Goal: Information Seeking & Learning: Learn about a topic

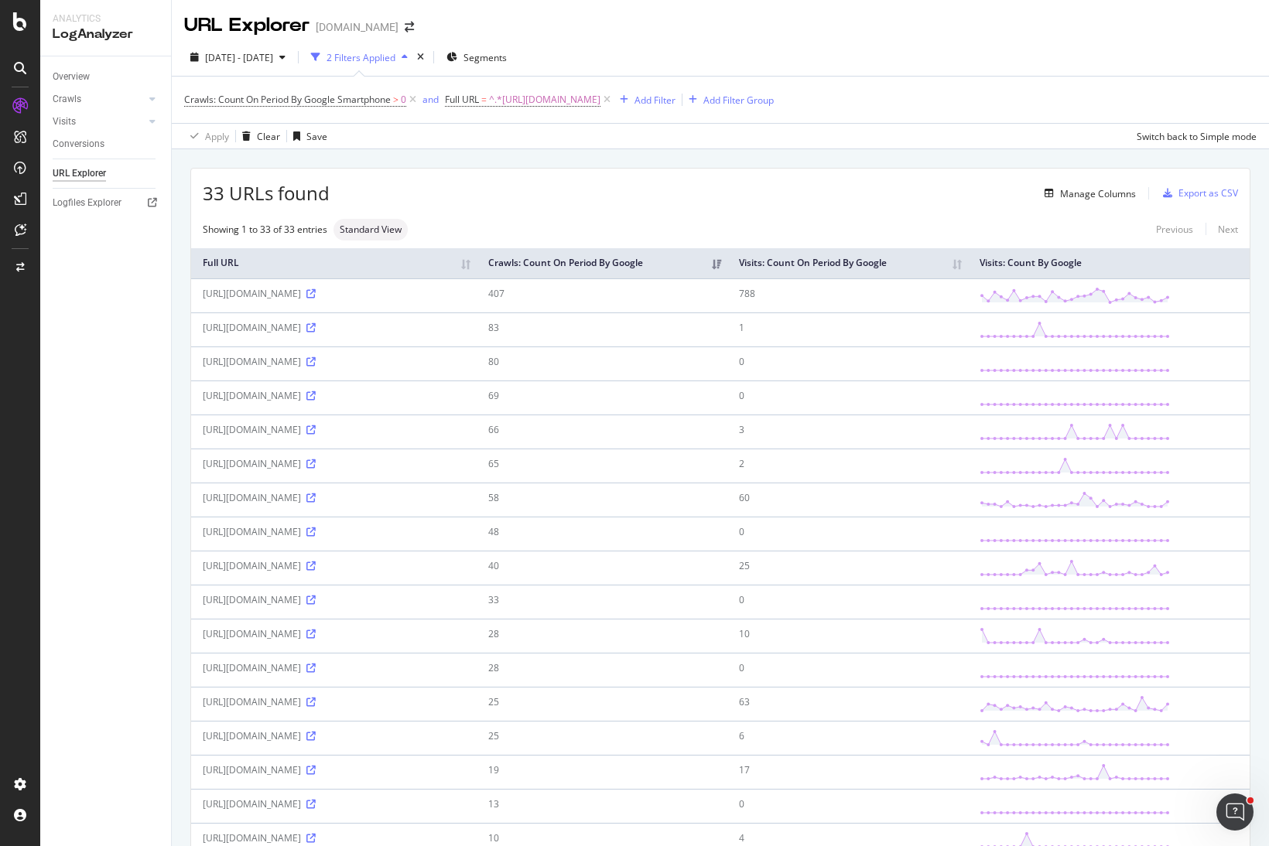
click at [634, 193] on div "Manage Columns" at bounding box center [733, 193] width 806 height 19
click at [527, 183] on div "33 URLs found Manage Columns Export as CSV" at bounding box center [720, 188] width 1058 height 38
click at [572, 157] on div "33 URLs found Manage Columns Export as CSV Showing 1 to 33 of 33 entries Standa…" at bounding box center [720, 811] width 1097 height 1325
click at [510, 203] on div "33 URLs found Manage Columns Export as CSV" at bounding box center [720, 188] width 1058 height 38
click at [316, 327] on icon at bounding box center [310, 327] width 9 height 9
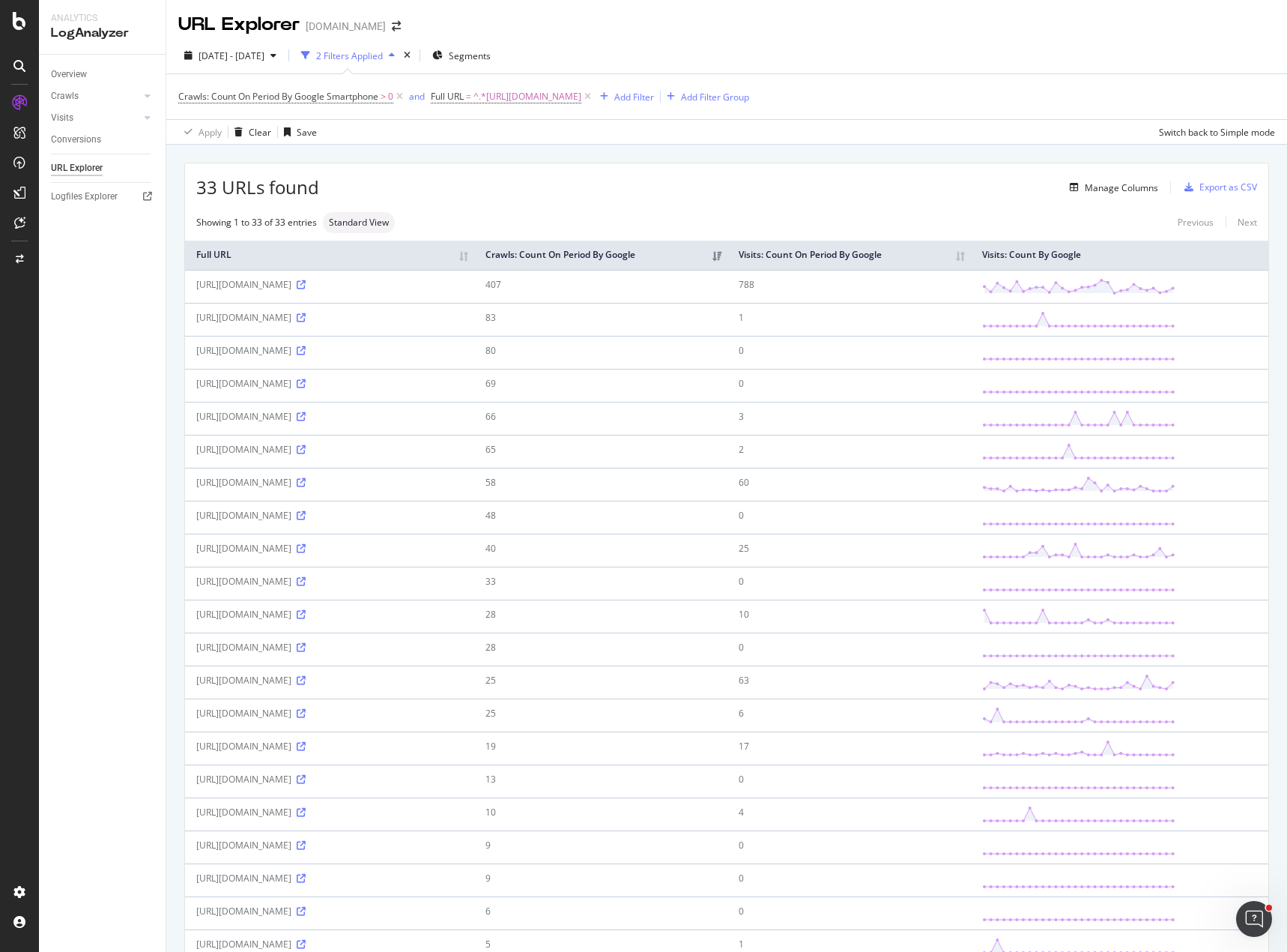
click at [693, 165] on div "33 URLs found Manage Columns Export as CSV" at bounding box center [726, 182] width 1084 height 37
click at [750, 178] on div "Manage Columns" at bounding box center [739, 187] width 840 height 18
click at [1104, 190] on div "Manage Columns" at bounding box center [1121, 187] width 74 height 13
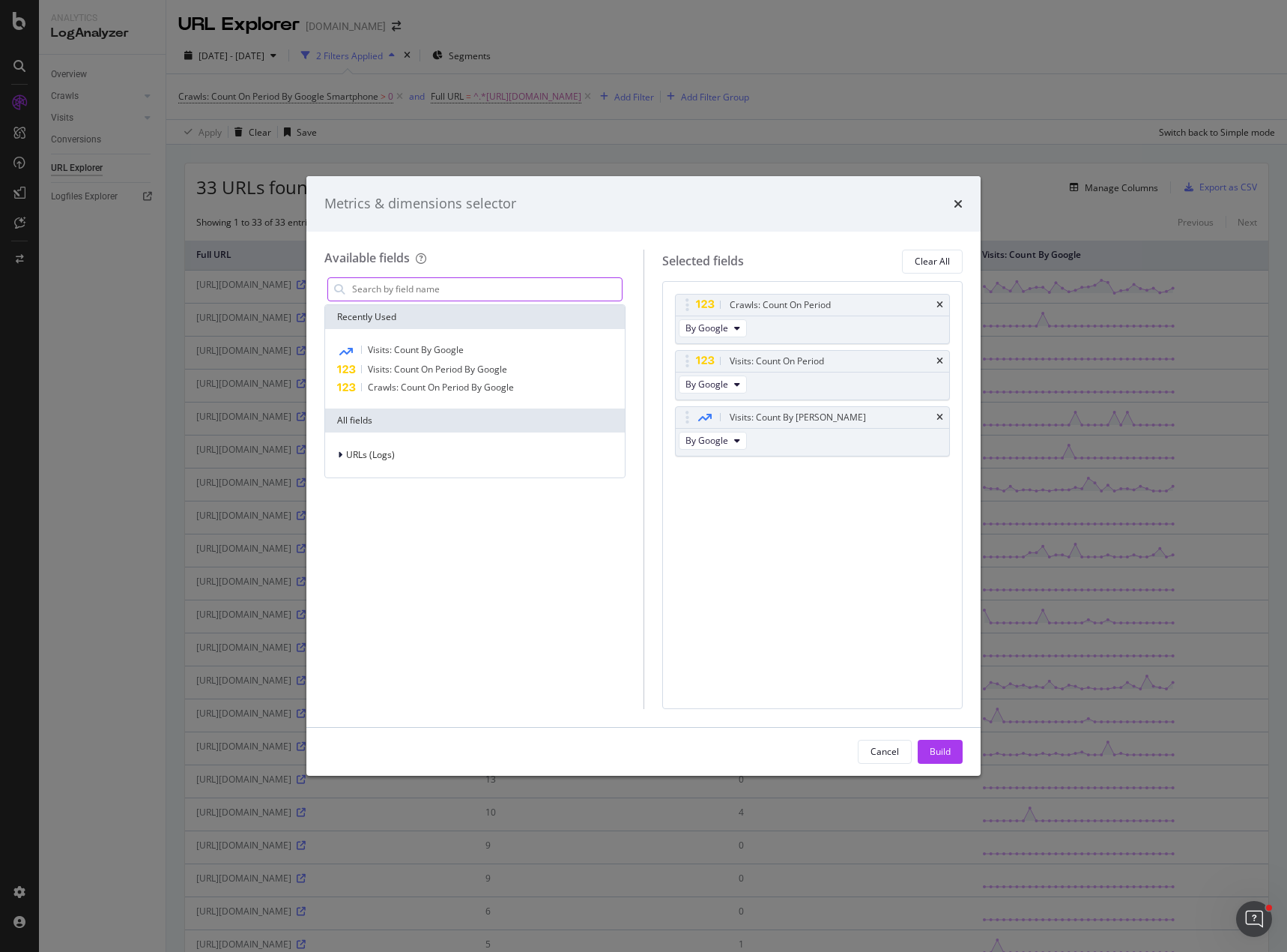
click at [399, 292] on input "modal" at bounding box center [486, 289] width 271 height 22
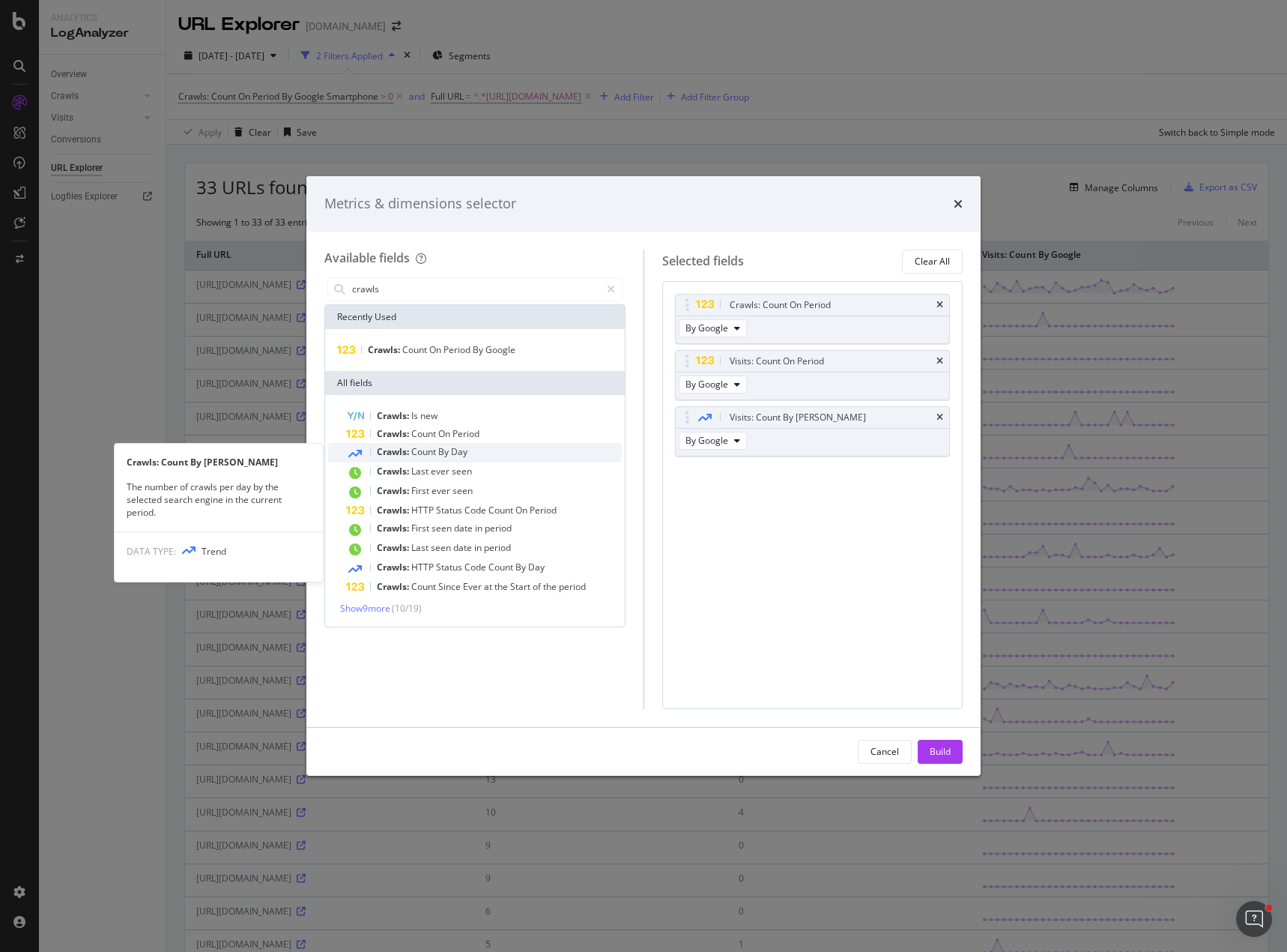
type input "crawls"
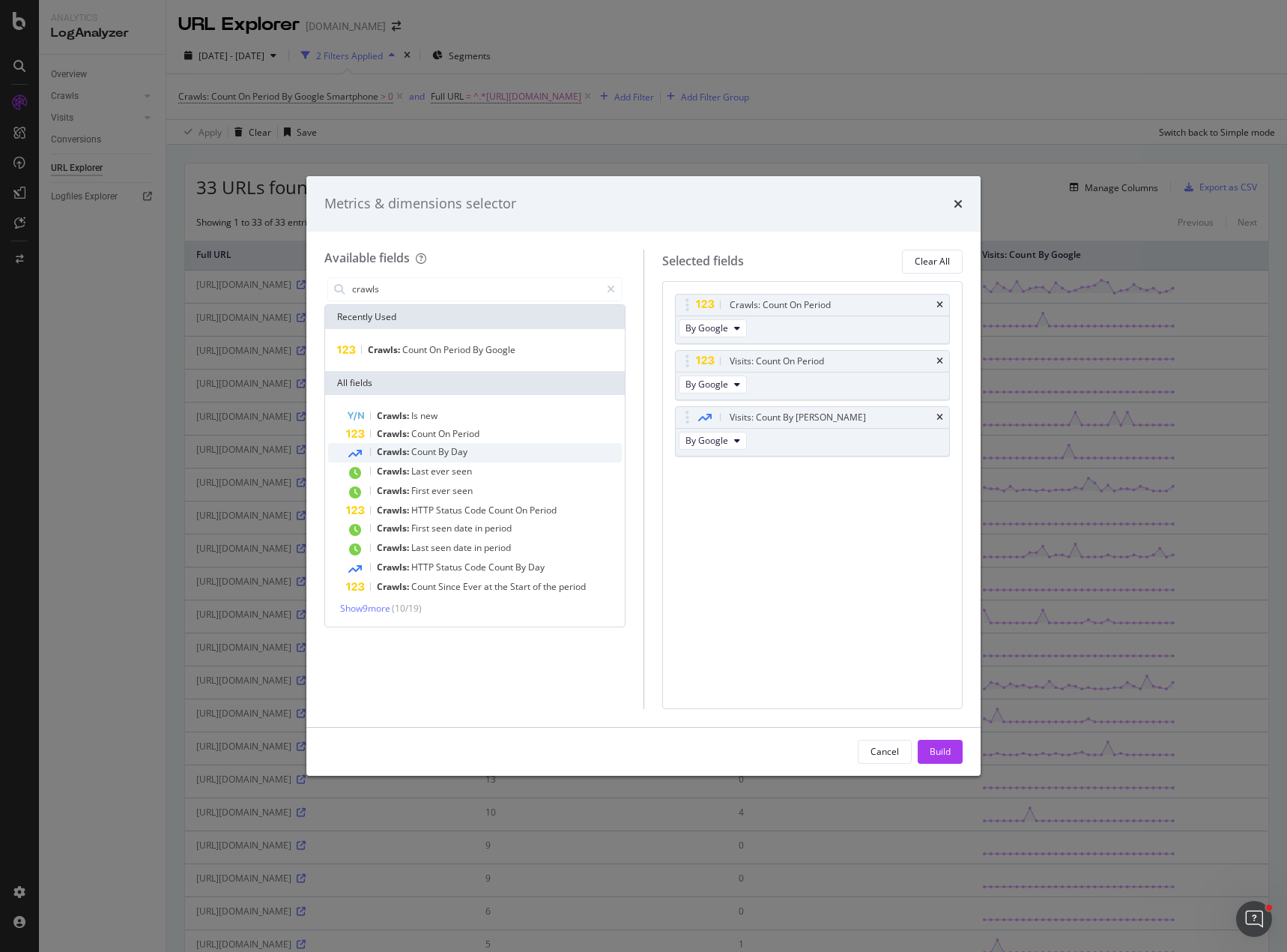
click at [421, 451] on span "Count" at bounding box center [425, 451] width 27 height 13
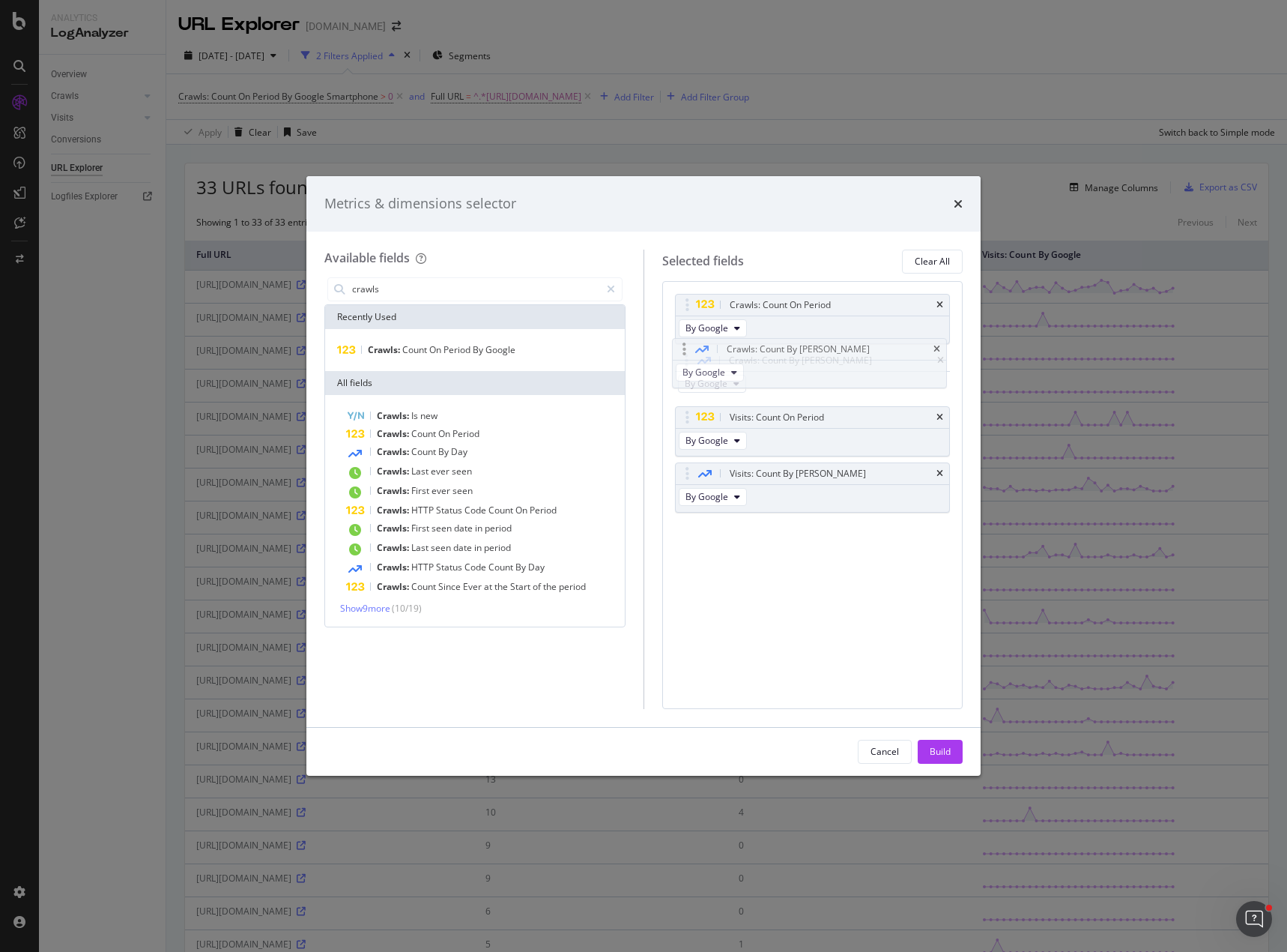
drag, startPoint x: 679, startPoint y: 475, endPoint x: 676, endPoint y: 350, distance: 125.0
click at [676, 350] on body "Analytics LogAnalyzer Overview Crawls Daily Distribution Segments Distribution …" at bounding box center [643, 476] width 1287 height 952
click at [938, 741] on div "Build" at bounding box center [940, 751] width 21 height 22
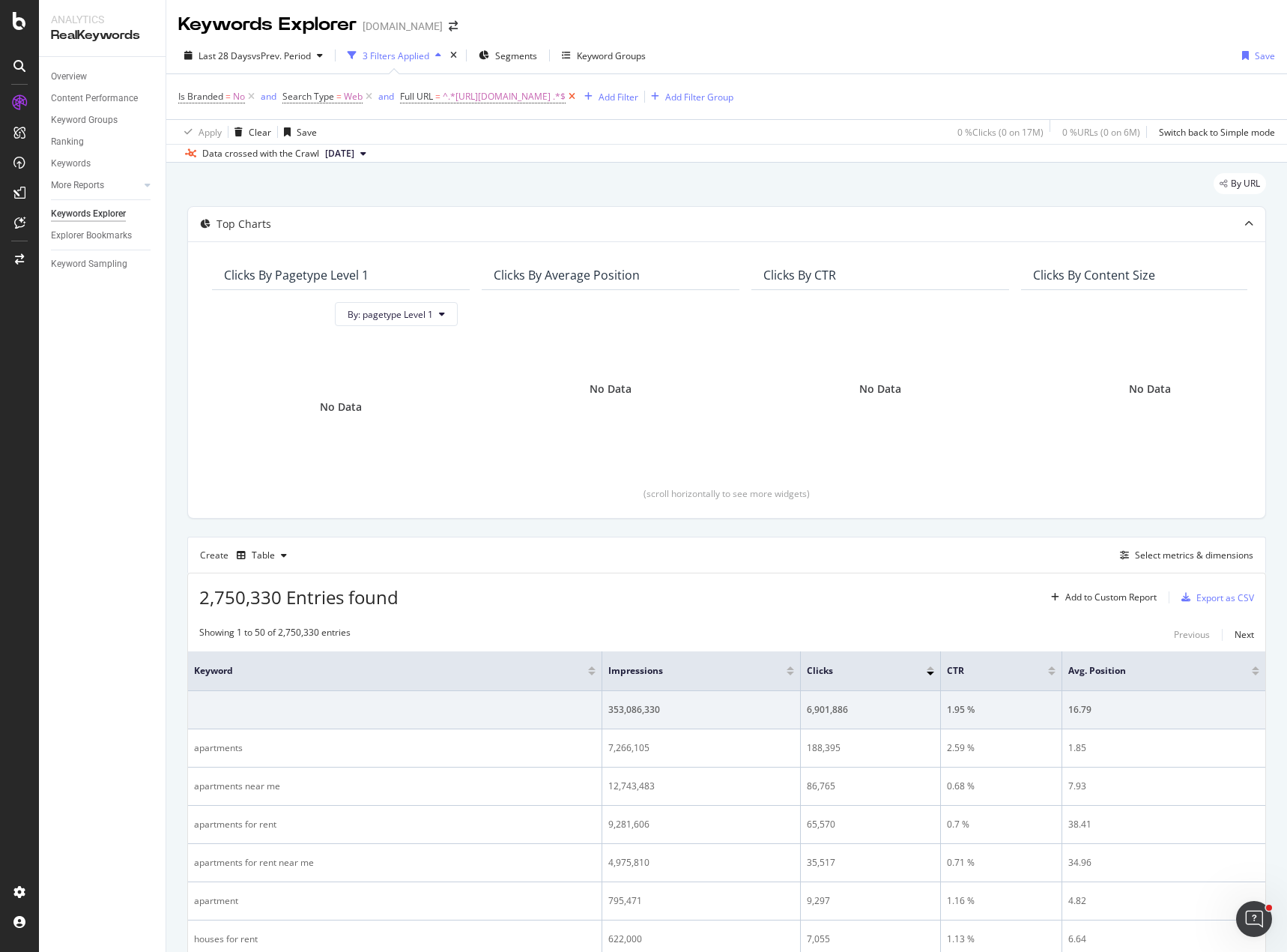
click at [578, 95] on icon at bounding box center [571, 96] width 13 height 15
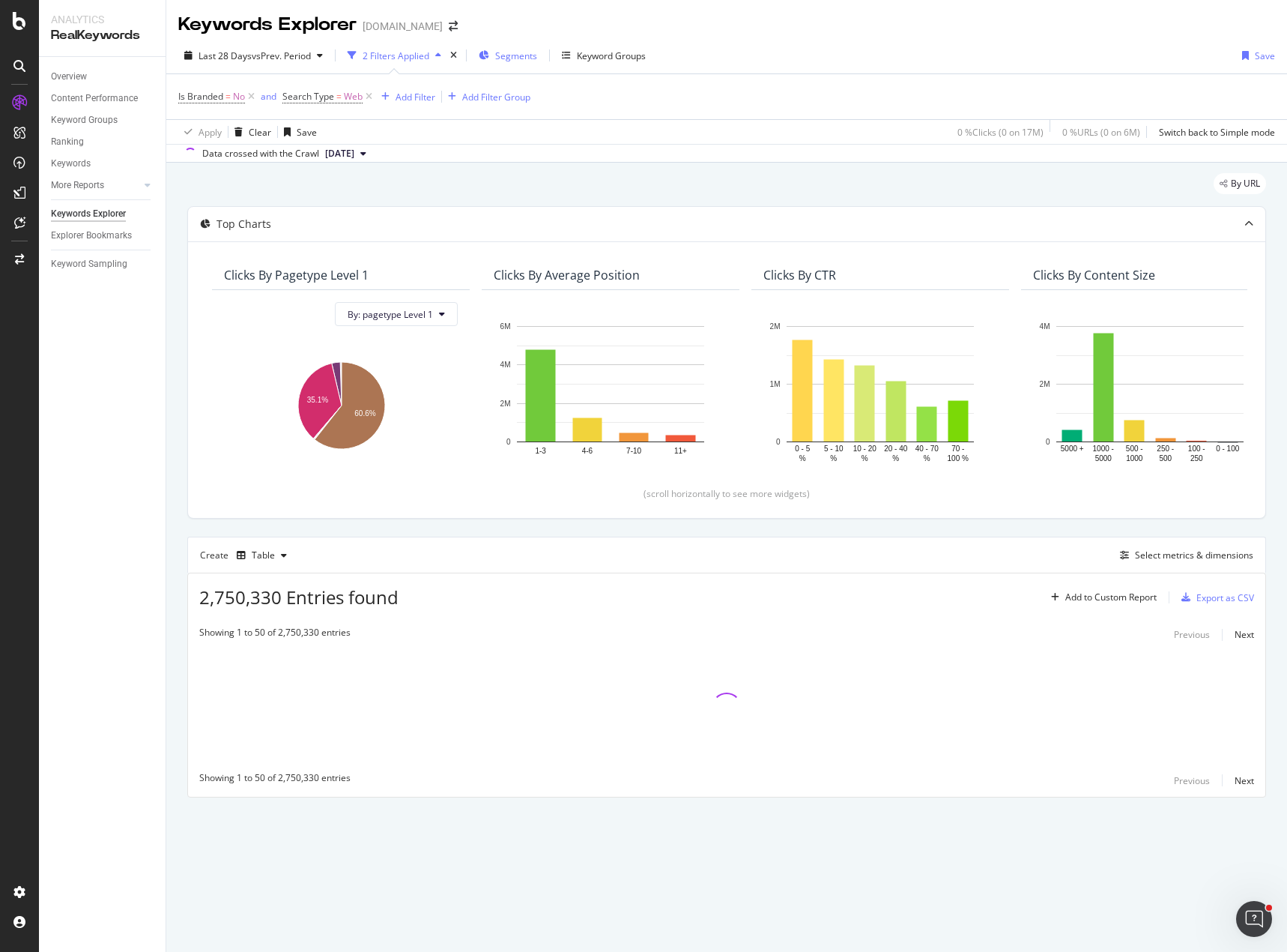
click at [502, 51] on span "Segments" at bounding box center [515, 55] width 42 height 13
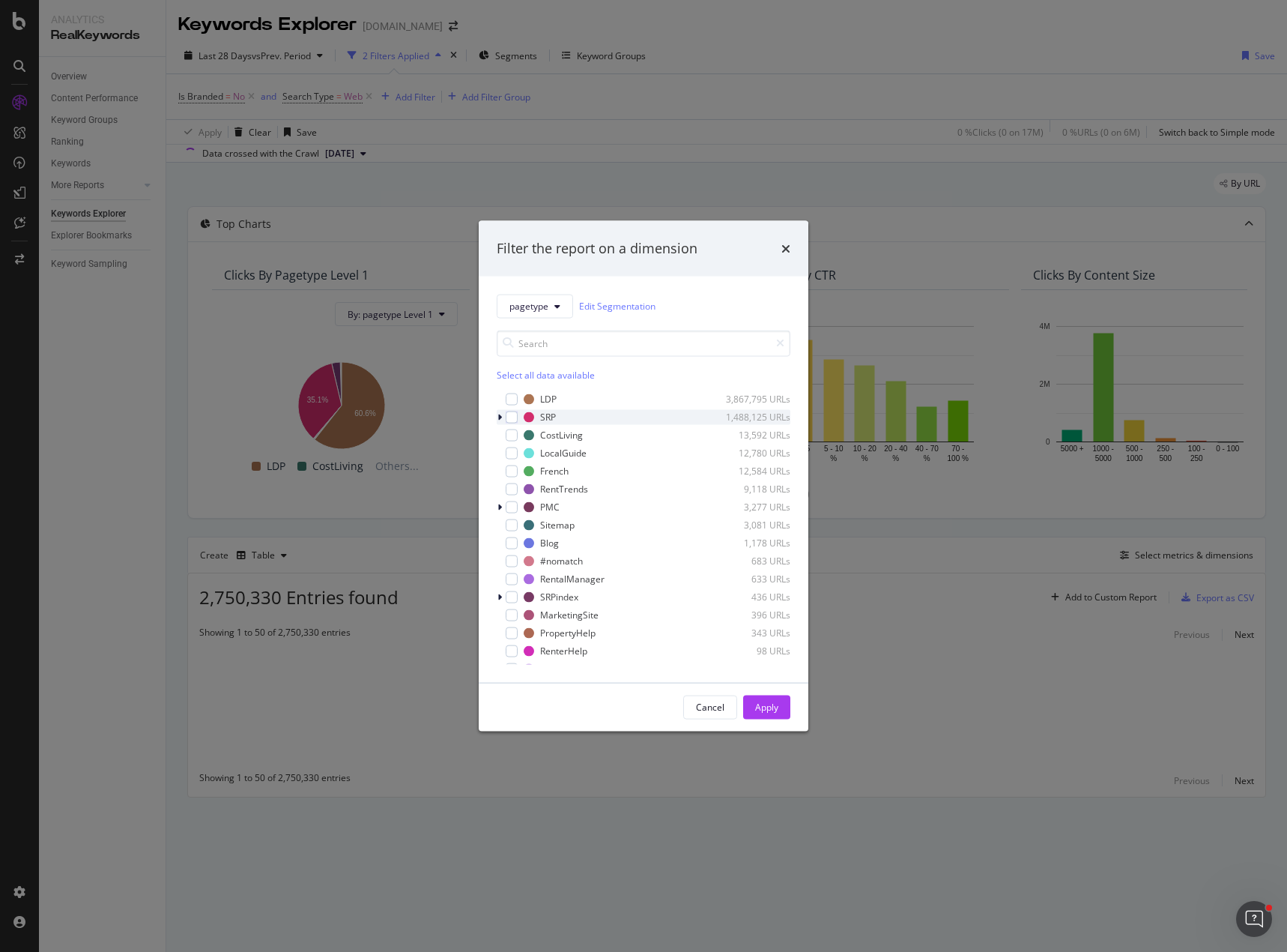
click at [501, 415] on icon "modal" at bounding box center [500, 416] width 5 height 9
click at [520, 577] on div "modal" at bounding box center [521, 578] width 12 height 12
drag, startPoint x: 772, startPoint y: 703, endPoint x: 774, endPoint y: 691, distance: 12.2
click at [771, 703] on div "Apply" at bounding box center [767, 706] width 23 height 13
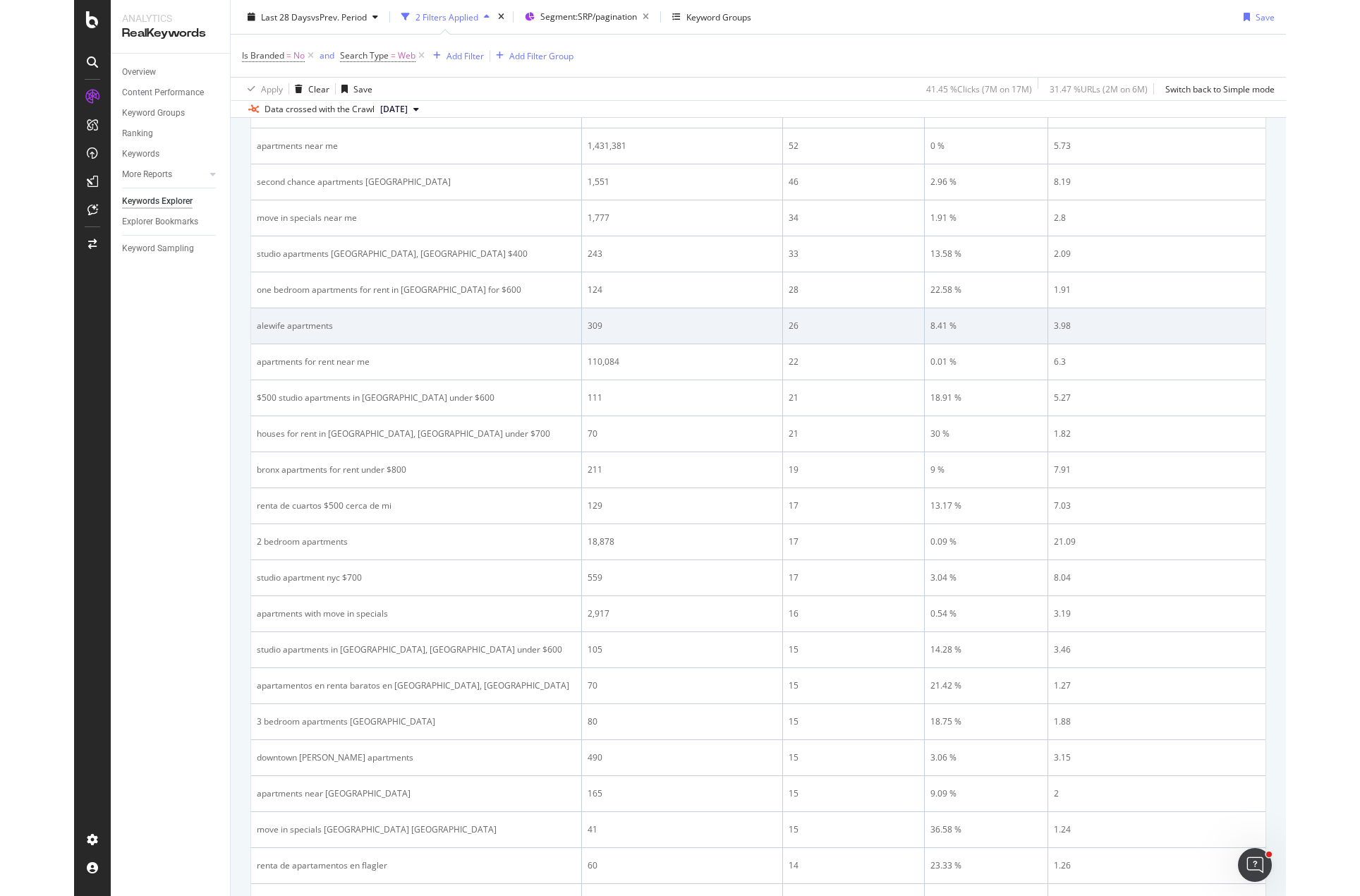
scroll to position [634, 0]
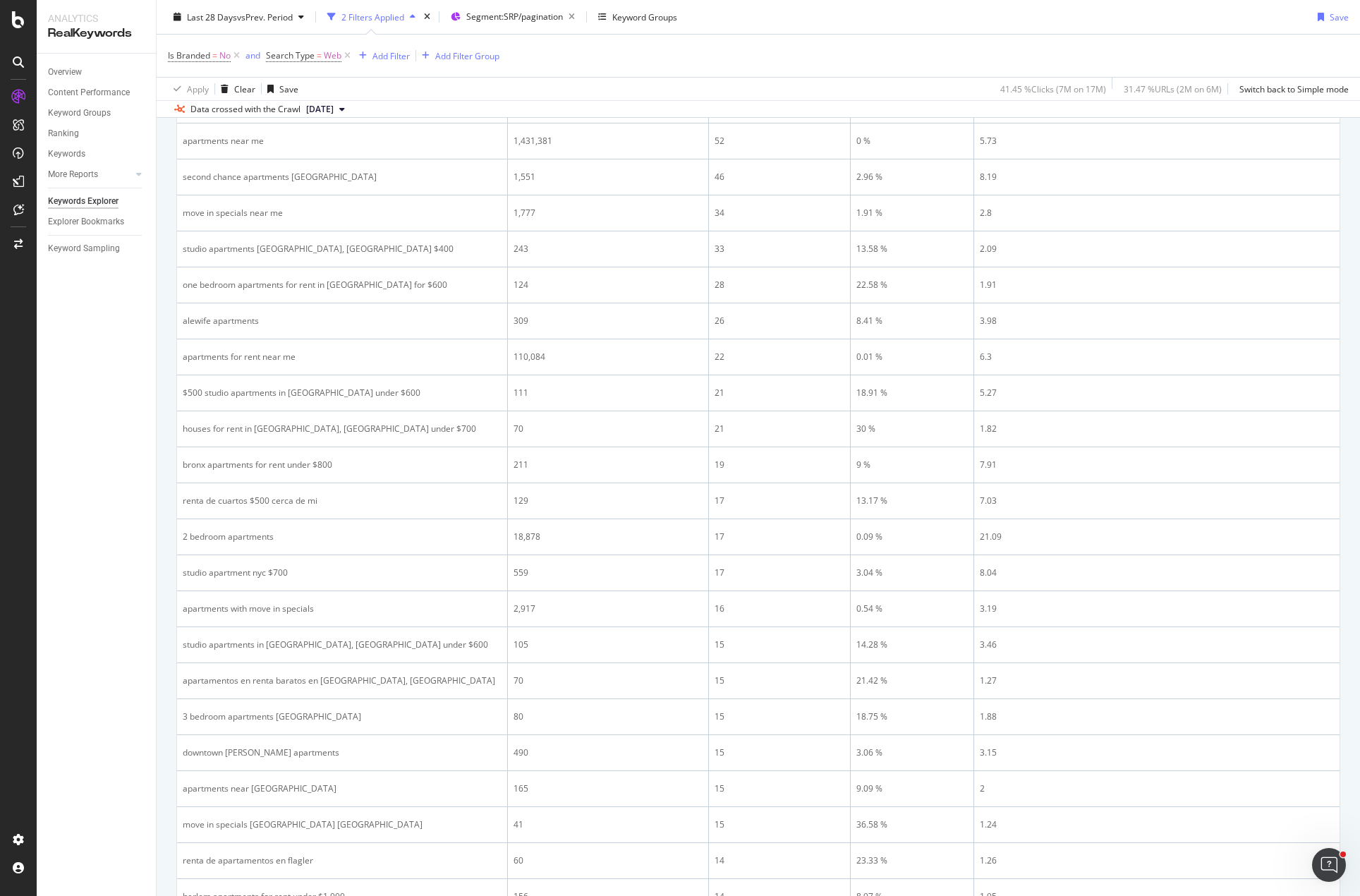
click at [478, 88] on div "Apply Clear Save 41.45 % Clicks ( 7M on 17M ) 31.47 % URLs ( 2M on 6M ) Switch …" at bounding box center [758, 88] width 1203 height 24
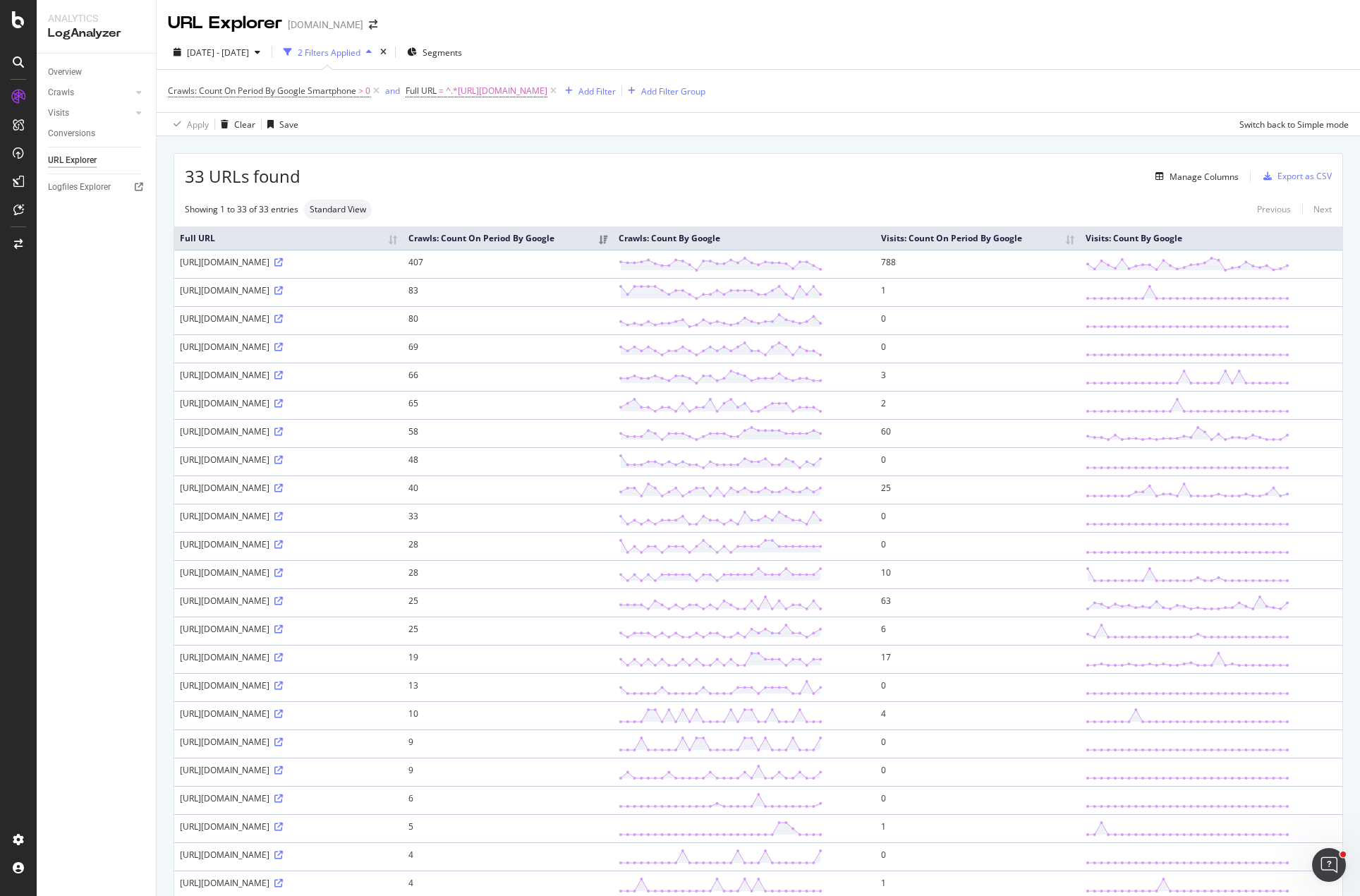
click at [397, 319] on div "[URL][DOMAIN_NAME]" at bounding box center [288, 318] width 217 height 12
drag, startPoint x: 511, startPoint y: 346, endPoint x: 481, endPoint y: 347, distance: 30.0
click at [481, 347] on tr "https://www.apartments.com/atlanta-ga/3-bedrooms/23/ 69 0" at bounding box center [757, 348] width 1168 height 28
click at [397, 350] on div "[URL][DOMAIN_NAME]" at bounding box center [288, 346] width 217 height 12
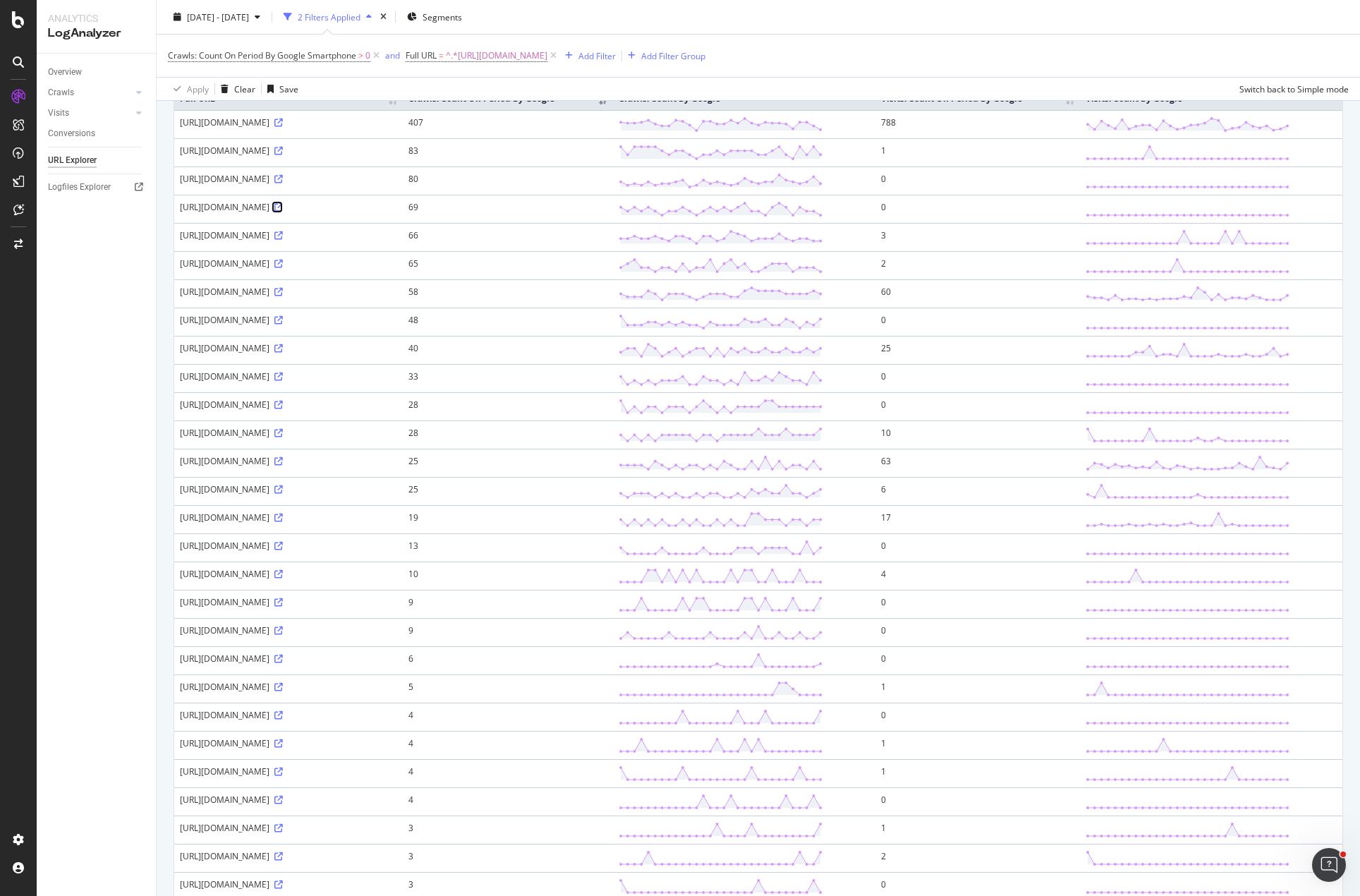
scroll to position [141, 0]
click at [346, 57] on span "Crawls: Count On Period By Google Smartphone" at bounding box center [262, 55] width 189 height 12
click at [430, 83] on div "Apply Clear Save Switch back to Simple mode" at bounding box center [758, 88] width 1203 height 24
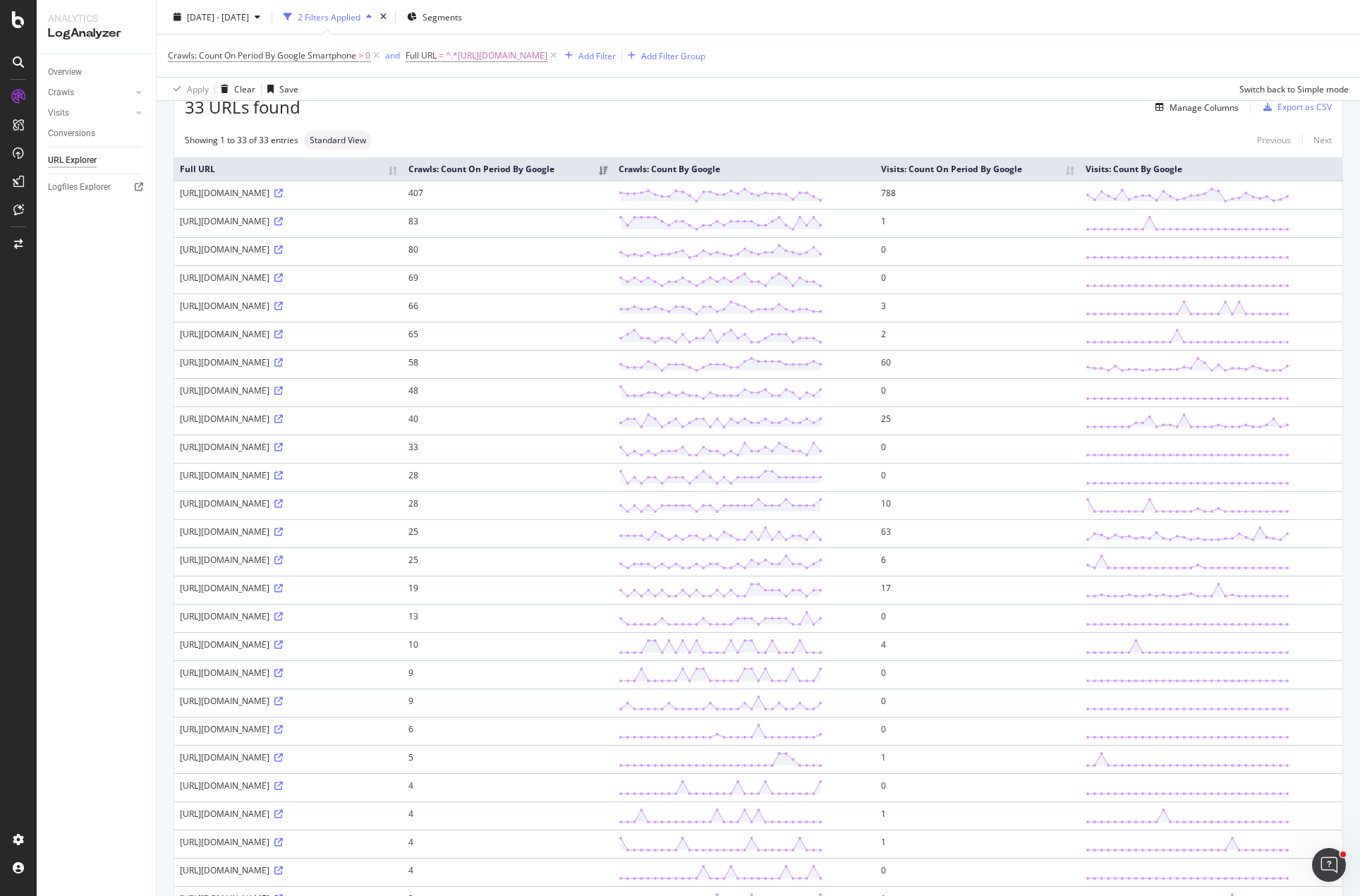
scroll to position [70, 0]
click at [578, 105] on div "Manage Columns" at bounding box center [769, 106] width 938 height 17
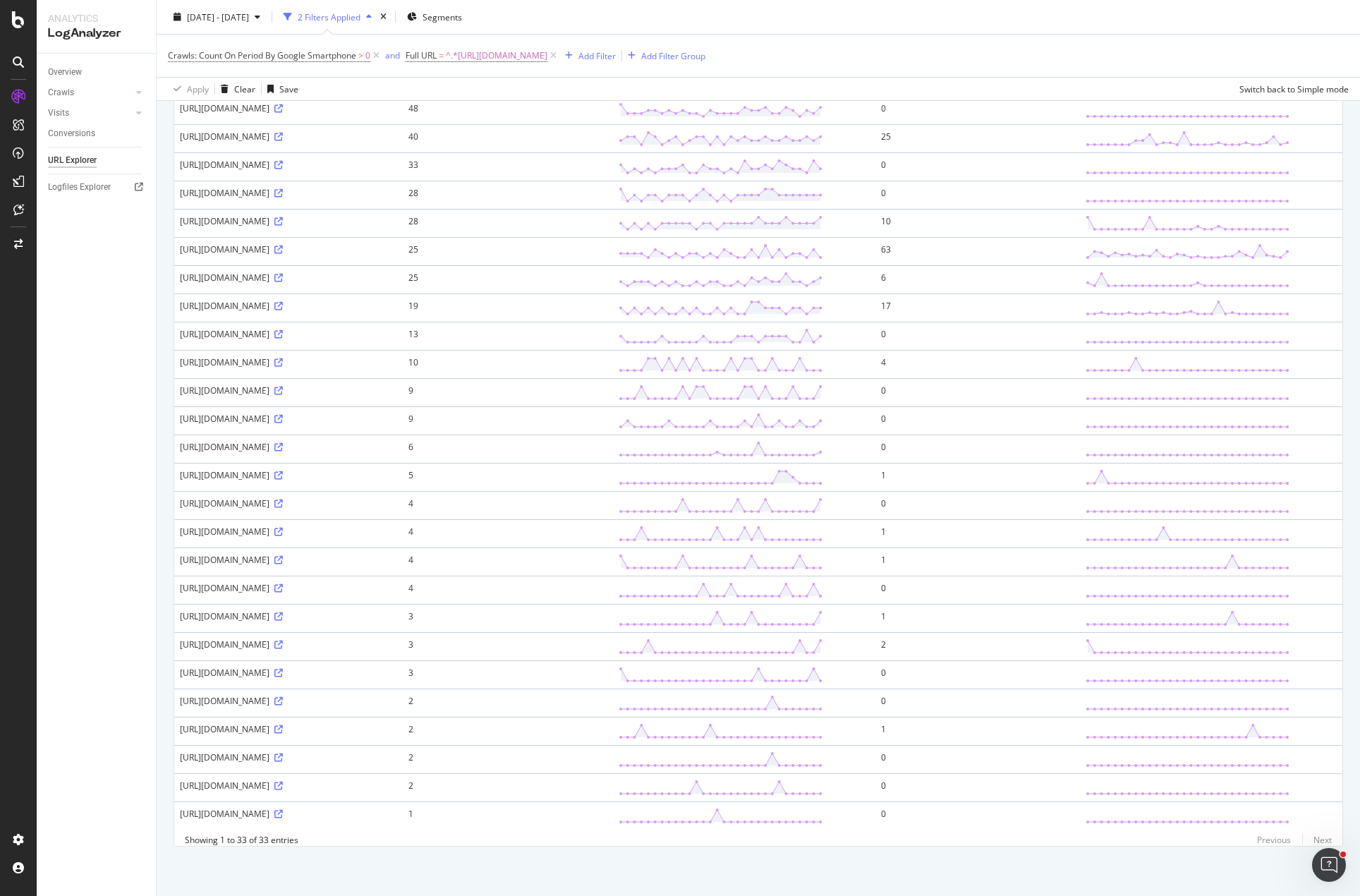
scroll to position [362, 0]
